Goal: Transaction & Acquisition: Purchase product/service

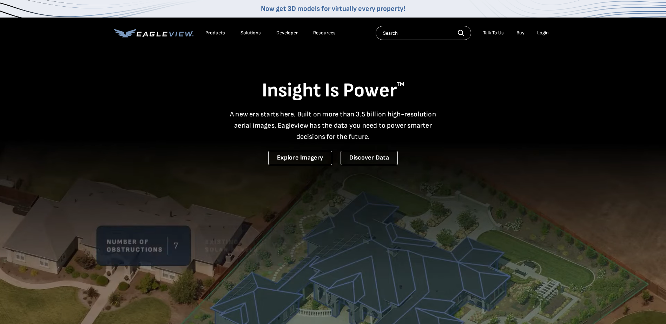
click at [546, 33] on div "Login" at bounding box center [543, 33] width 12 height 6
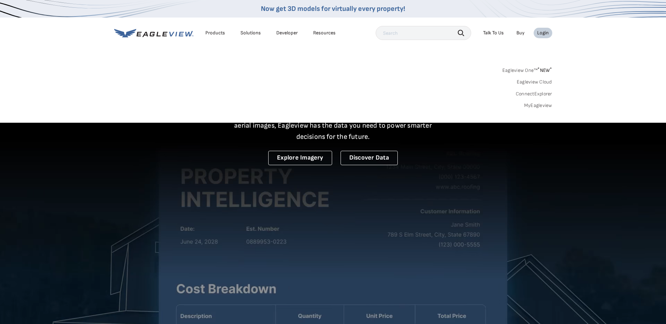
click at [550, 105] on link "MyEagleview" at bounding box center [538, 105] width 28 height 6
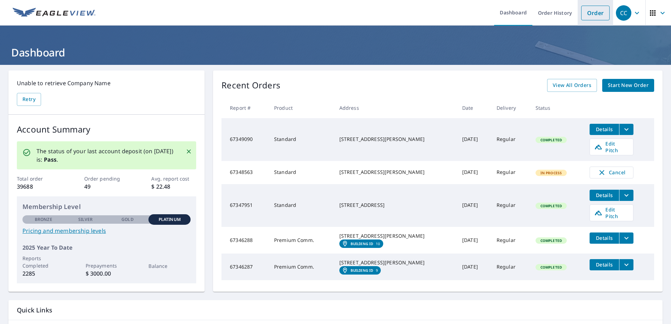
click at [581, 19] on link "Order" at bounding box center [595, 13] width 28 height 15
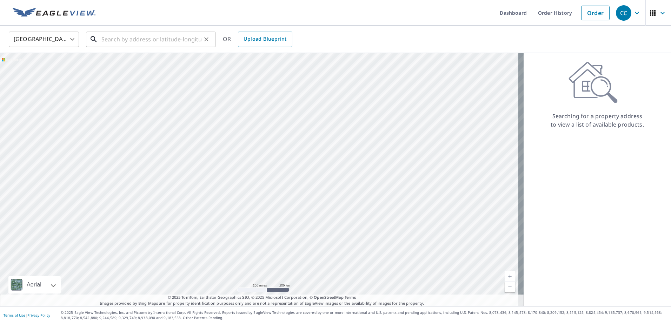
click at [119, 41] on input "text" at bounding box center [151, 39] width 100 height 20
paste input "[STREET_ADDRESS]"
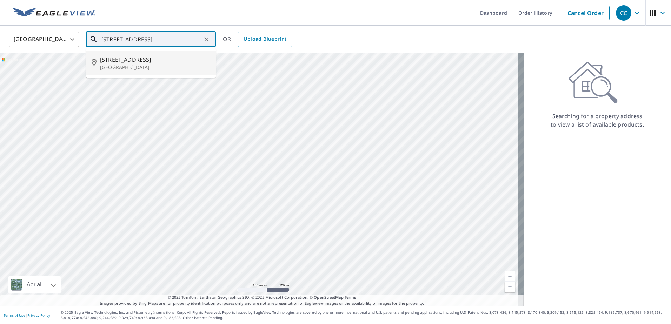
click at [142, 62] on span "14531 Apache Ave" at bounding box center [155, 59] width 110 height 8
type input "14531 Apache Ave Largo, FL 33774"
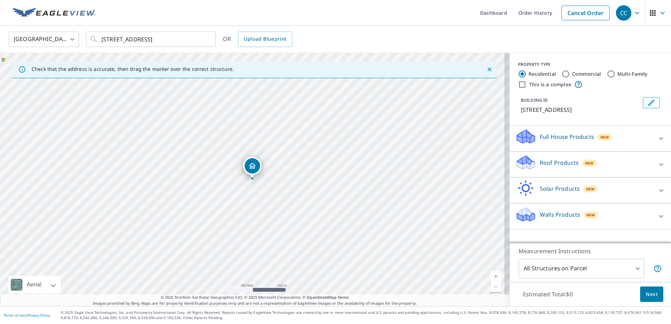
click at [657, 167] on icon at bounding box center [661, 164] width 8 height 8
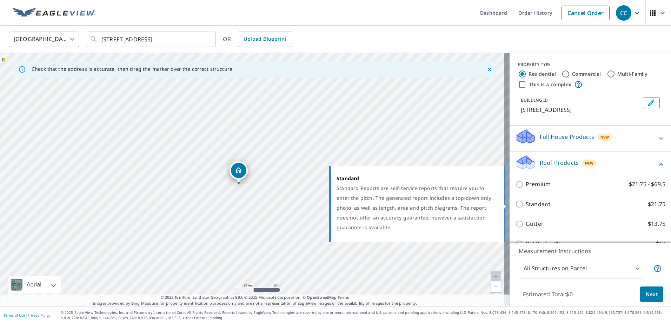
click at [516, 202] on input "Standard $21.75" at bounding box center [520, 204] width 11 height 8
checkbox input "true"
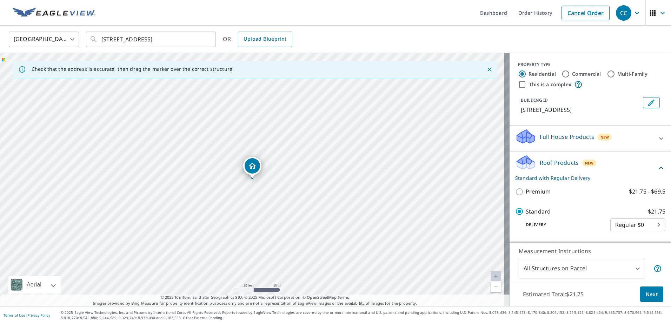
click at [653, 295] on button "Next" at bounding box center [651, 295] width 23 height 16
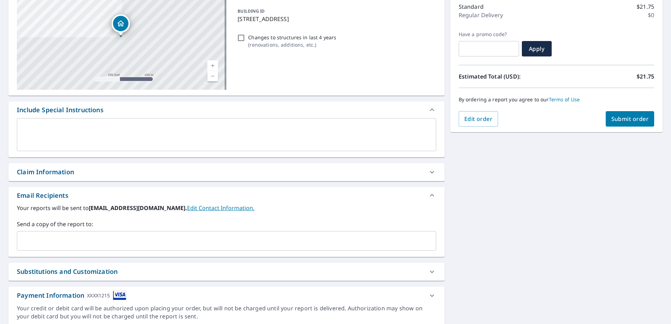
scroll to position [118, 0]
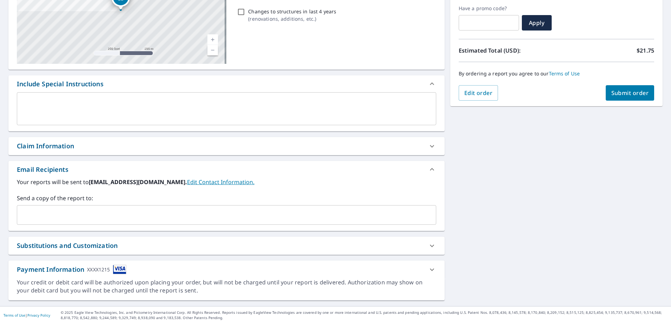
click at [103, 150] on div "Claim Information" at bounding box center [220, 145] width 407 height 9
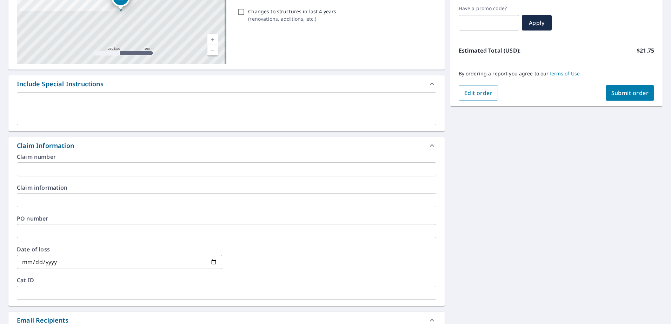
click at [42, 165] on input "text" at bounding box center [226, 169] width 419 height 14
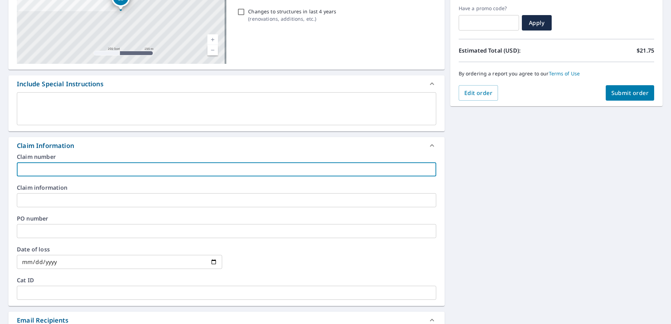
paste input "8158749"
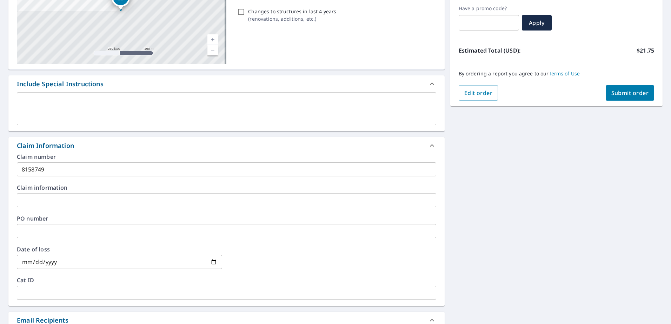
click at [56, 171] on input "8158749" at bounding box center [226, 169] width 419 height 14
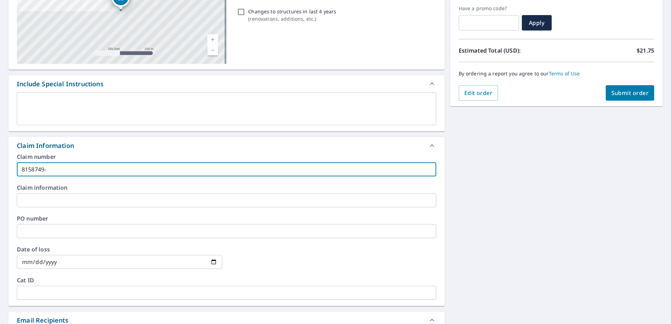
paste input "Pappe residence"
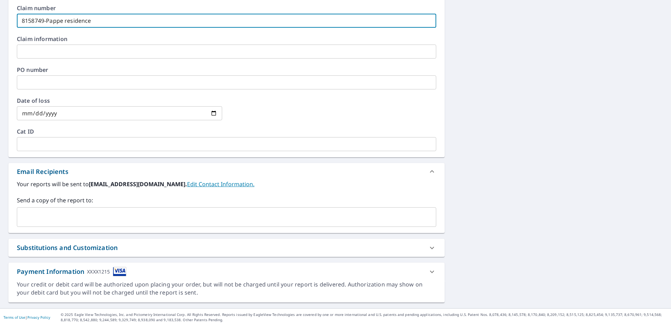
scroll to position [268, 0]
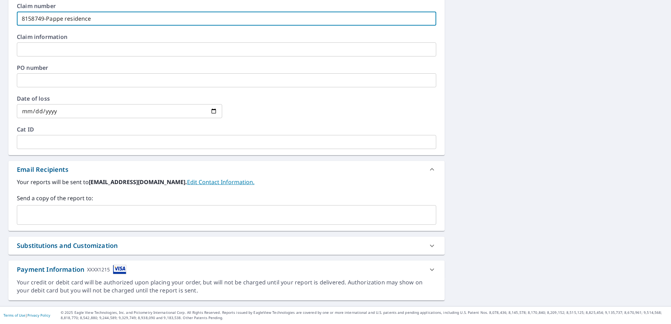
type input "8158749-Pappe residence"
click at [144, 220] on input "text" at bounding box center [221, 214] width 403 height 13
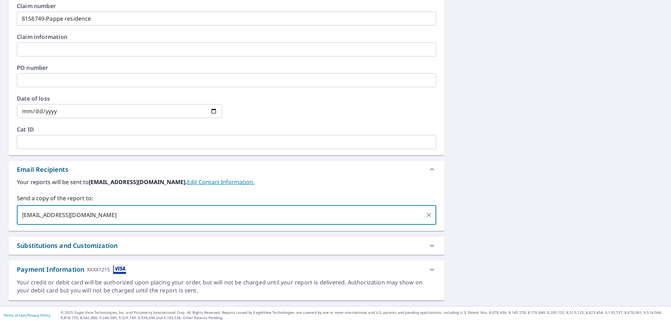
type input "jescobar@sdii-global.com"
click at [288, 192] on div "Your reports will be sent to ccarty@sdii-global.com. Edit Contact Information. …" at bounding box center [226, 201] width 419 height 47
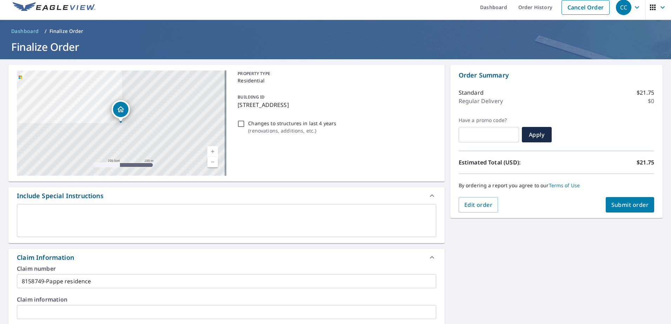
scroll to position [0, 0]
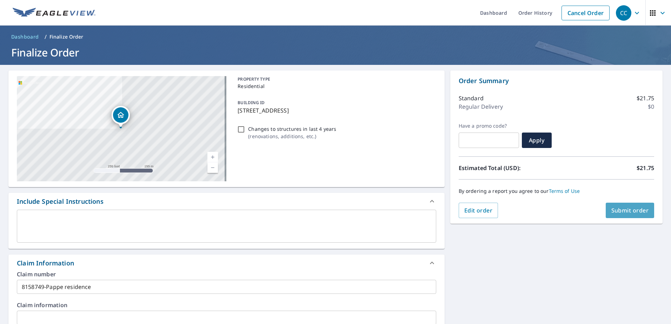
click at [629, 209] on span "Submit order" at bounding box center [630, 211] width 38 height 8
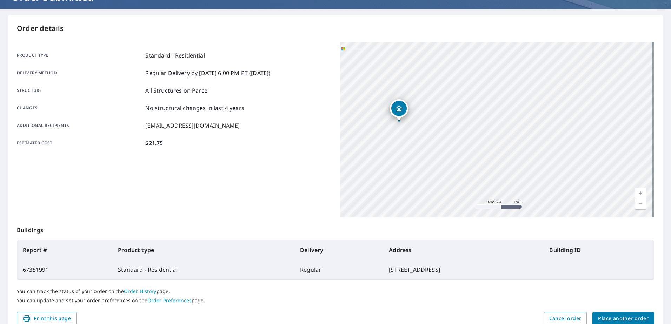
scroll to position [89, 0]
